Goal: Task Accomplishment & Management: Use online tool/utility

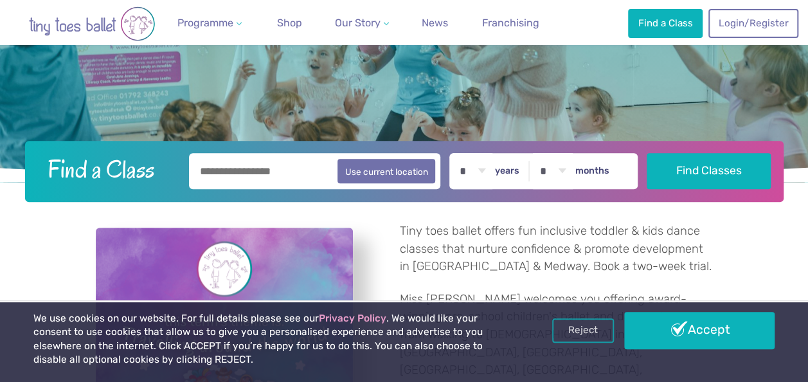
scroll to position [231, 0]
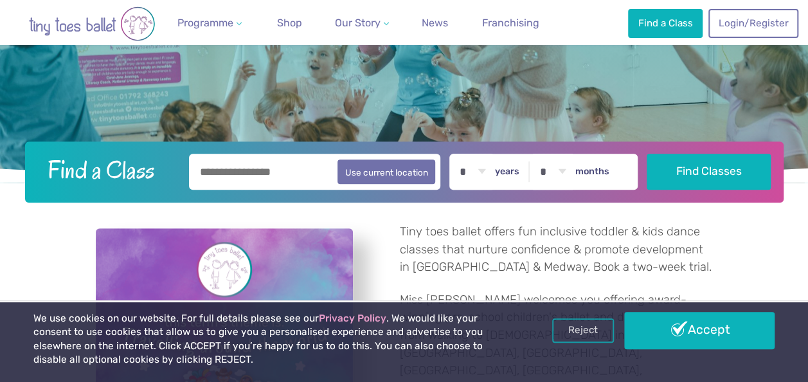
click at [294, 174] on input "text" at bounding box center [315, 172] width 252 height 36
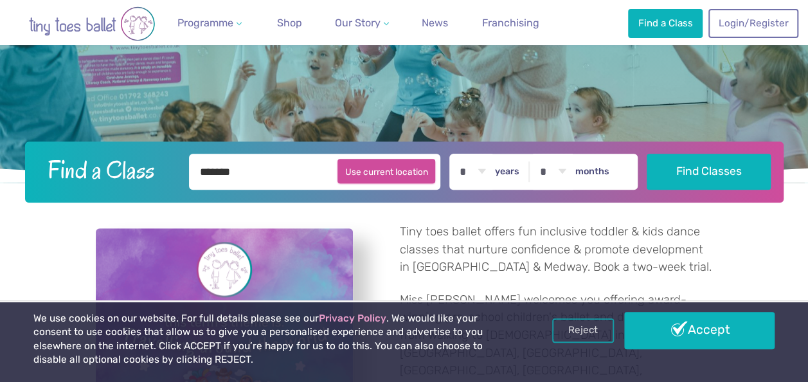
click at [400, 179] on button "Use current location" at bounding box center [387, 171] width 98 height 24
type input "**********"
click at [492, 173] on select "* * * * * * * * * * ** ** **" at bounding box center [473, 172] width 40 height 36
select select "*"
click at [460, 154] on select "* * * * * * * * * * ** ** **" at bounding box center [473, 172] width 40 height 36
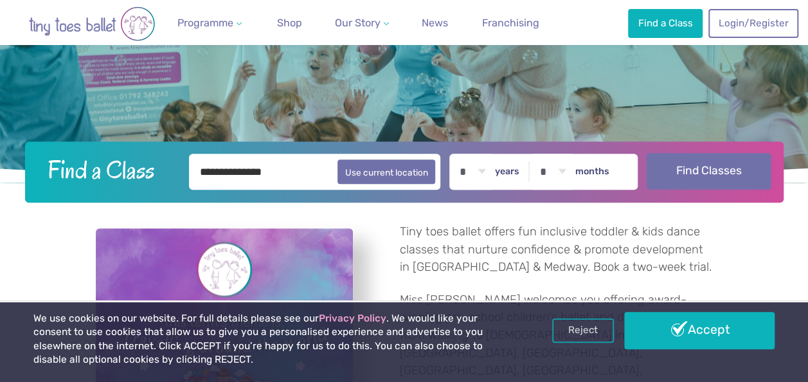
click at [698, 167] on button "Find Classes" at bounding box center [709, 171] width 124 height 36
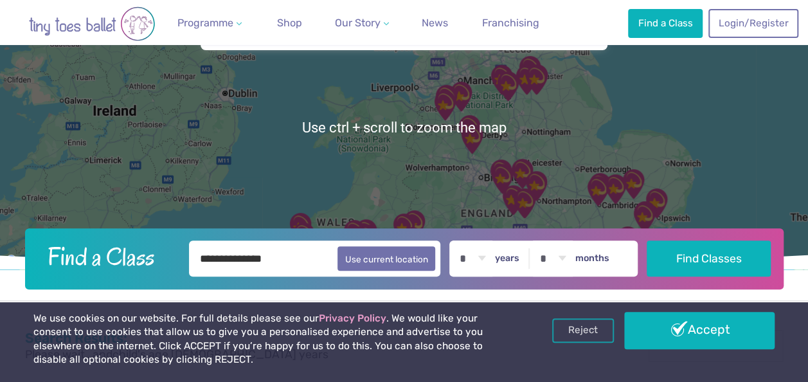
scroll to position [95, 0]
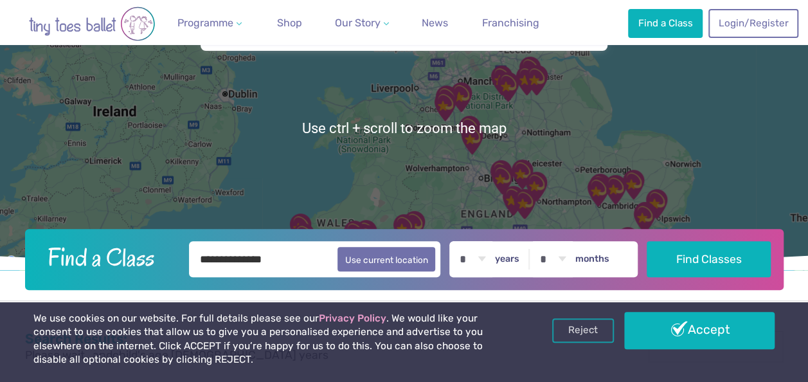
click at [296, 260] on input "**********" at bounding box center [315, 259] width 252 height 36
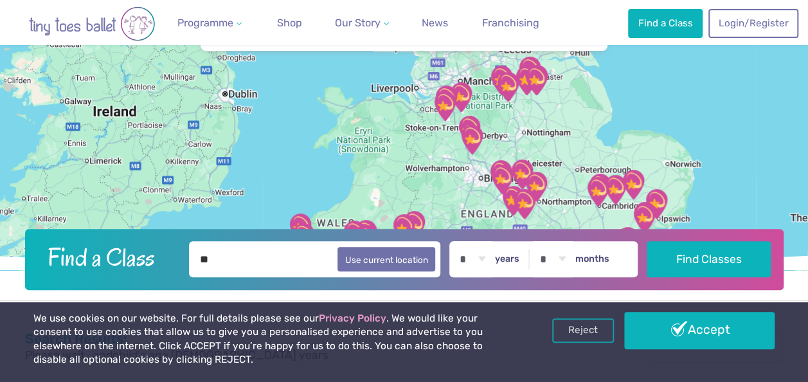
type input "*"
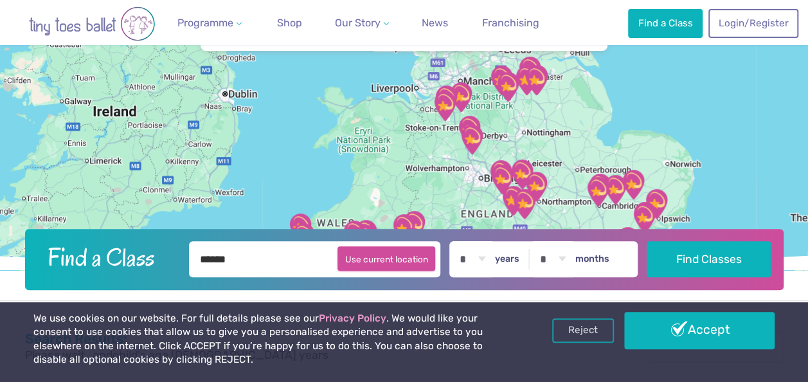
click at [408, 253] on button "Use current location" at bounding box center [387, 258] width 98 height 24
type input "**********"
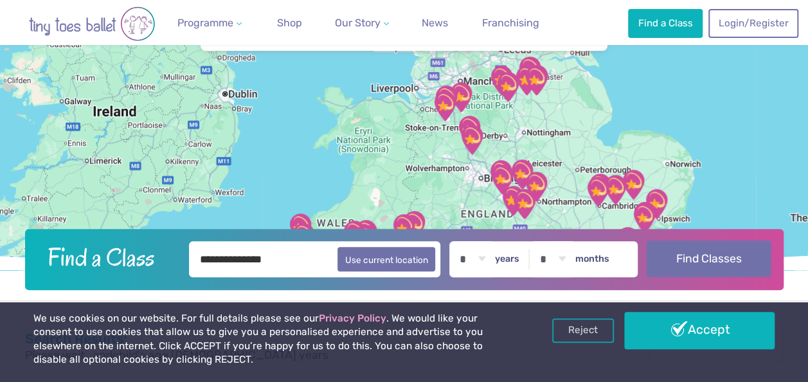
click at [730, 257] on button "Find Classes" at bounding box center [709, 258] width 124 height 36
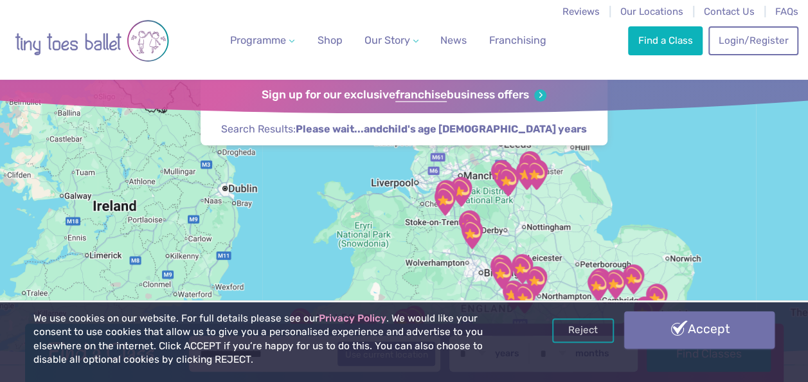
click at [696, 345] on link "Accept" at bounding box center [699, 329] width 150 height 37
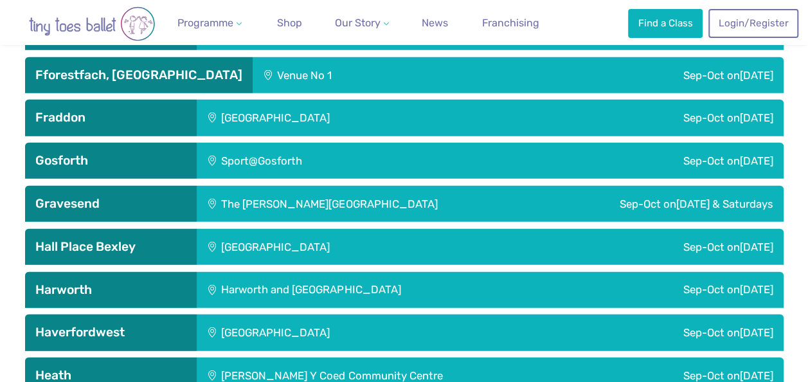
scroll to position [1590, 0]
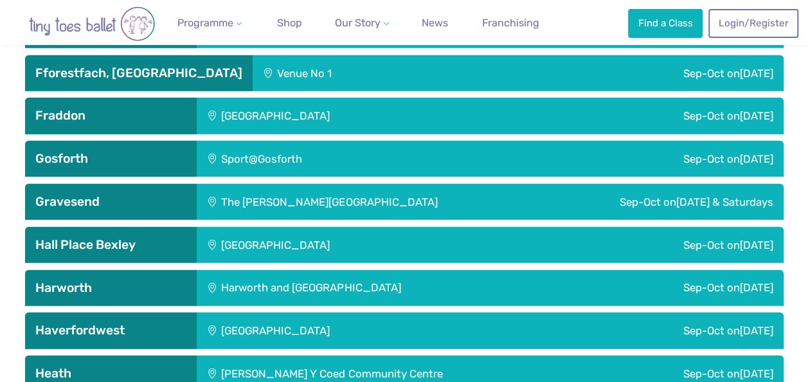
click at [739, 199] on span "[DATE] & Saturdays" at bounding box center [724, 201] width 97 height 13
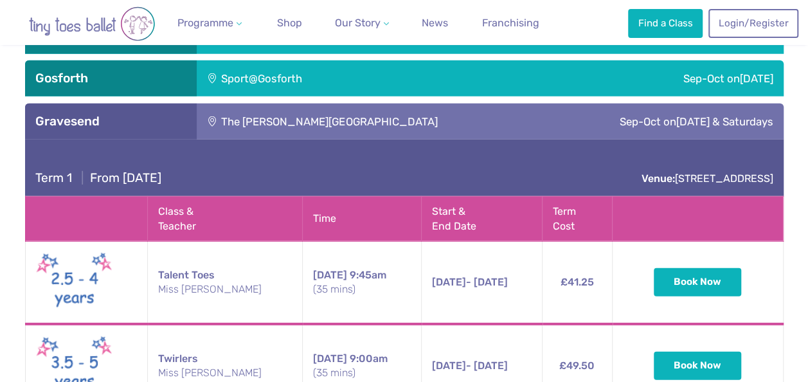
scroll to position [1667, 0]
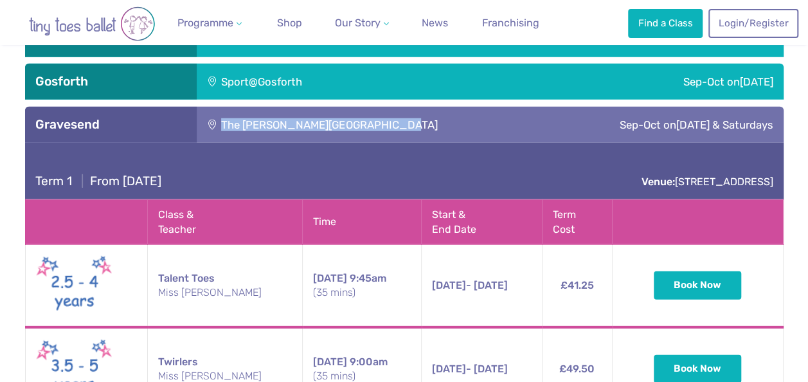
drag, startPoint x: 388, startPoint y: 123, endPoint x: 217, endPoint y: 122, distance: 171.0
click at [217, 122] on div "The [PERSON_NAME][GEOGRAPHIC_DATA]" at bounding box center [370, 125] width 347 height 36
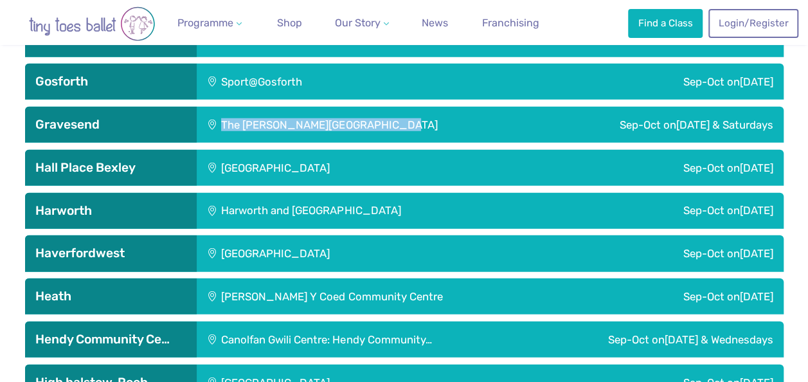
drag, startPoint x: 217, startPoint y: 122, endPoint x: 210, endPoint y: 122, distance: 7.1
click at [210, 122] on div "The [PERSON_NAME][GEOGRAPHIC_DATA]" at bounding box center [370, 125] width 347 height 36
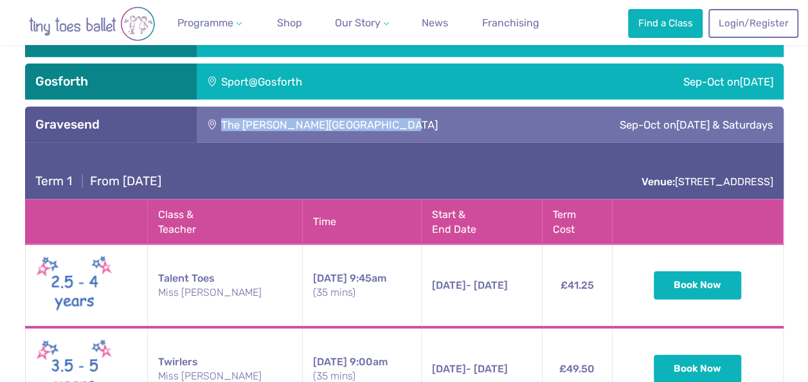
copy div "The [PERSON_NAME][GEOGRAPHIC_DATA]"
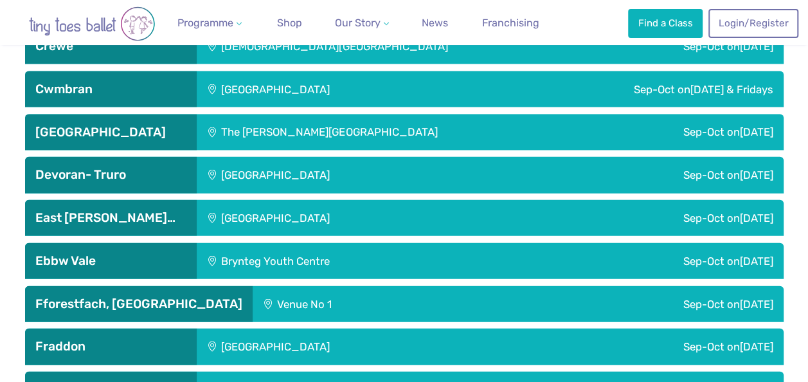
scroll to position [1349, 0]
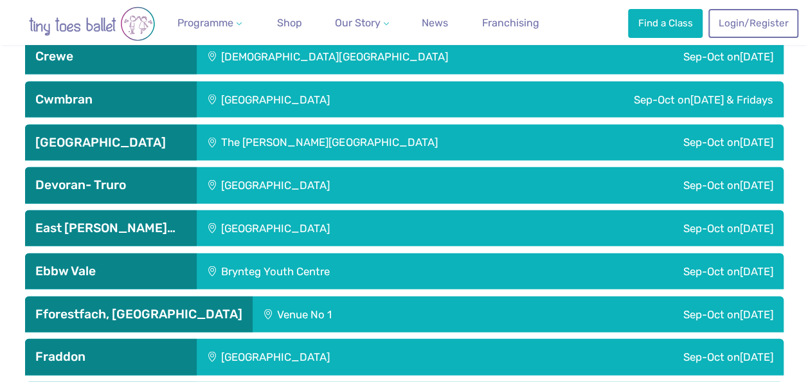
click at [604, 138] on div "Sep-Oct on Saturday" at bounding box center [693, 143] width 179 height 36
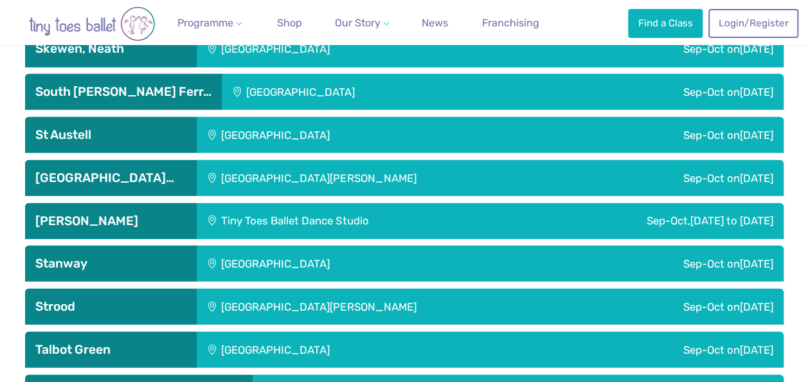
scroll to position [3906, 0]
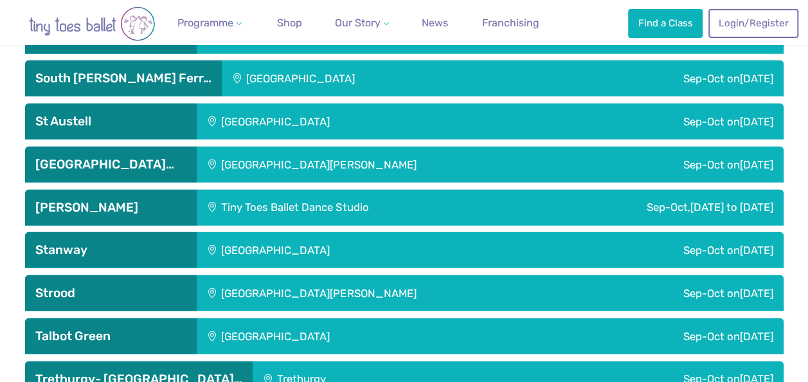
click at [453, 162] on div "[GEOGRAPHIC_DATA][PERSON_NAME]" at bounding box center [395, 165] width 396 height 36
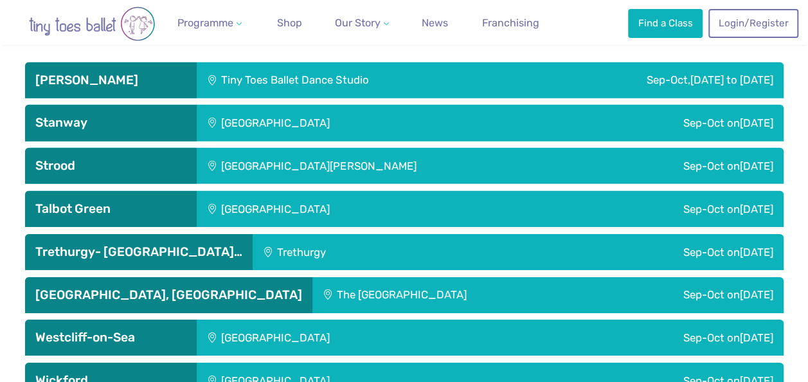
scroll to position [4335, 0]
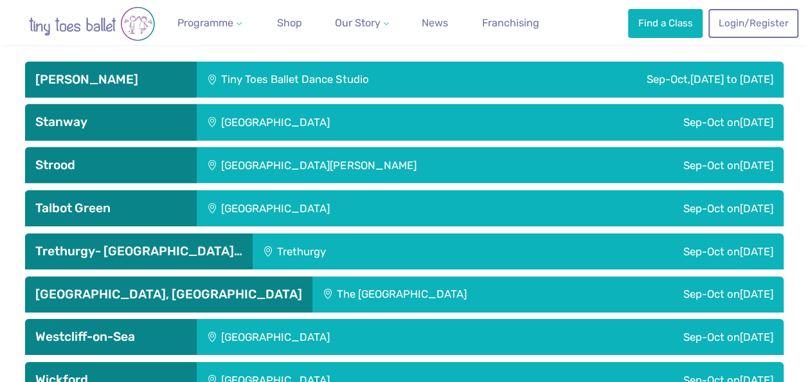
click at [320, 152] on div "[GEOGRAPHIC_DATA][PERSON_NAME]" at bounding box center [395, 165] width 396 height 36
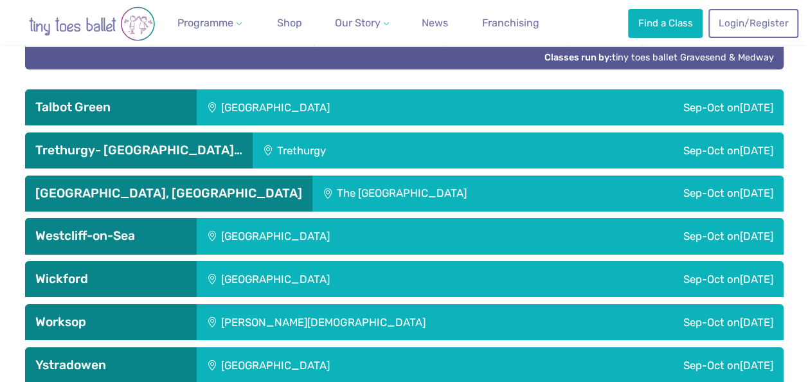
scroll to position [4656, 0]
